Goal: Task Accomplishment & Management: Complete application form

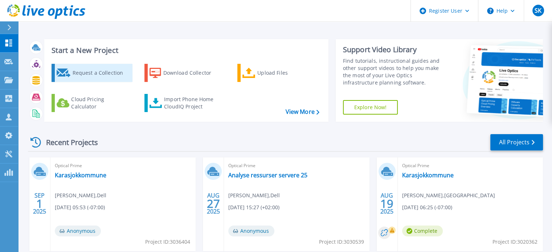
click at [66, 72] on icon at bounding box center [64, 73] width 14 height 9
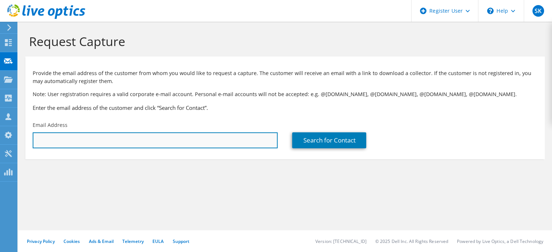
click at [218, 146] on input "text" at bounding box center [155, 140] width 245 height 16
paste input "[EMAIL_ADDRESS][PERSON_NAME][PERSON_NAME][DOMAIN_NAME]"
type input "[EMAIL_ADDRESS][PERSON_NAME][PERSON_NAME][DOMAIN_NAME]"
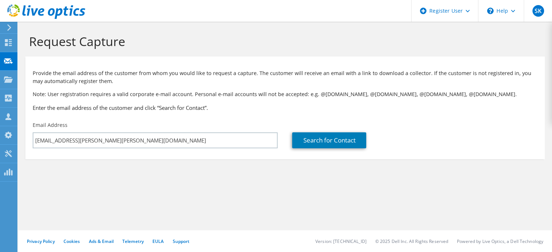
drag, startPoint x: 229, startPoint y: 179, endPoint x: 232, endPoint y: 173, distance: 6.5
click at [228, 178] on section "Request Capture Provide the email address of the customer from whom you would l…" at bounding box center [284, 109] width 533 height 174
click at [305, 145] on link "Search for Contact" at bounding box center [329, 140] width 74 height 16
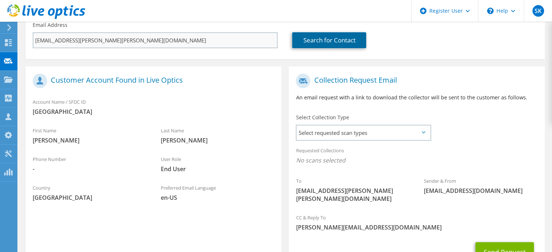
scroll to position [121, 0]
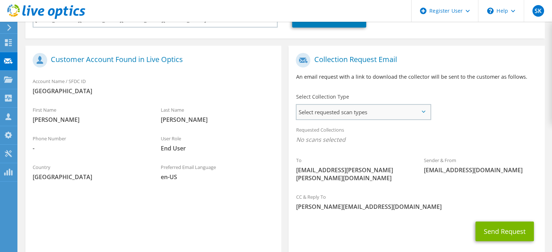
click at [393, 115] on span "Select requested scan types" at bounding box center [362, 112] width 133 height 15
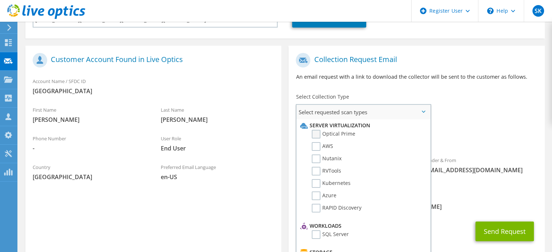
click at [319, 133] on label "Optical Prime" at bounding box center [334, 134] width 44 height 9
click at [0, 0] on input "Optical Prime" at bounding box center [0, 0] width 0 height 0
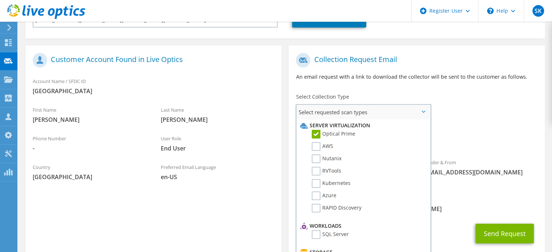
click at [417, 109] on span "Select requested scan types" at bounding box center [362, 112] width 133 height 15
